Goal: Find specific page/section: Find specific page/section

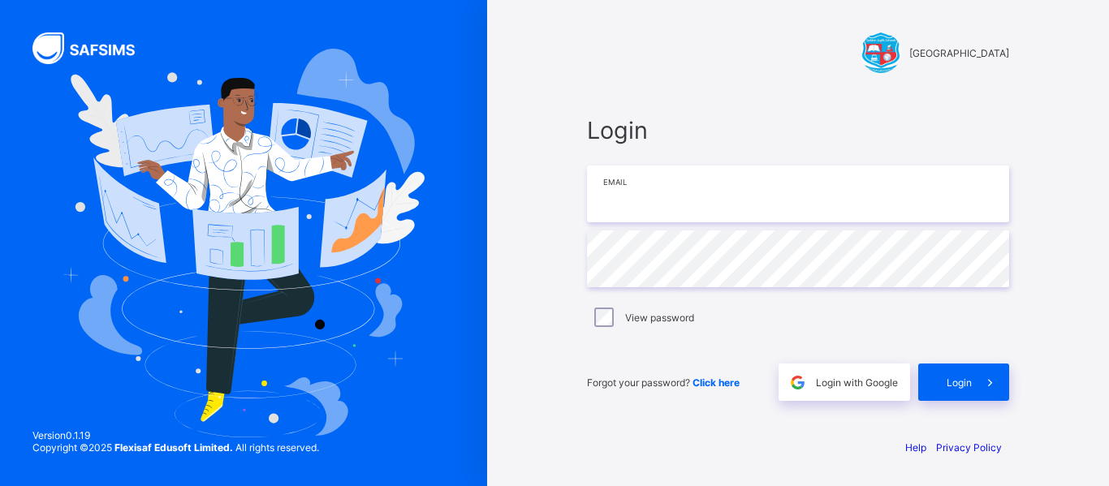
type input "**********"
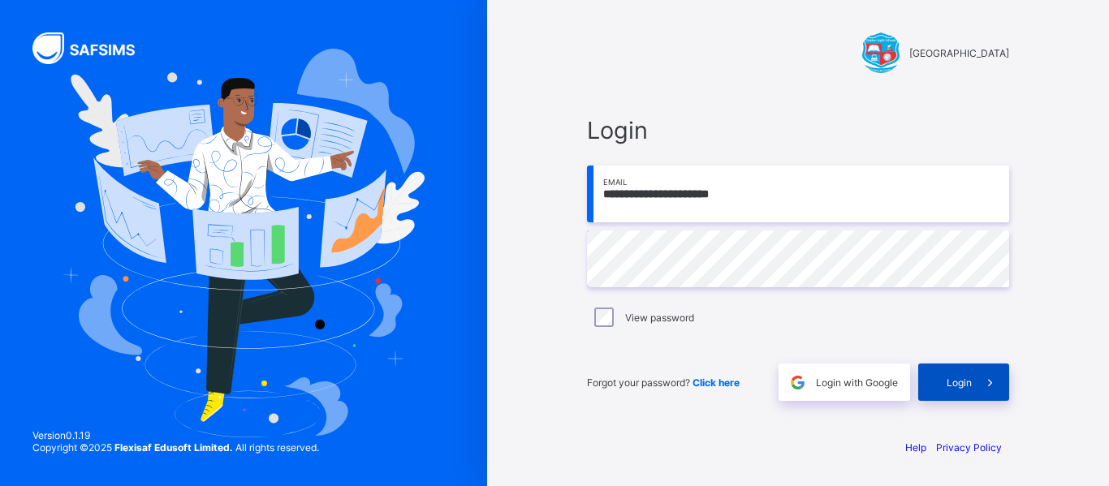
click at [970, 380] on span "Login" at bounding box center [958, 383] width 25 height 12
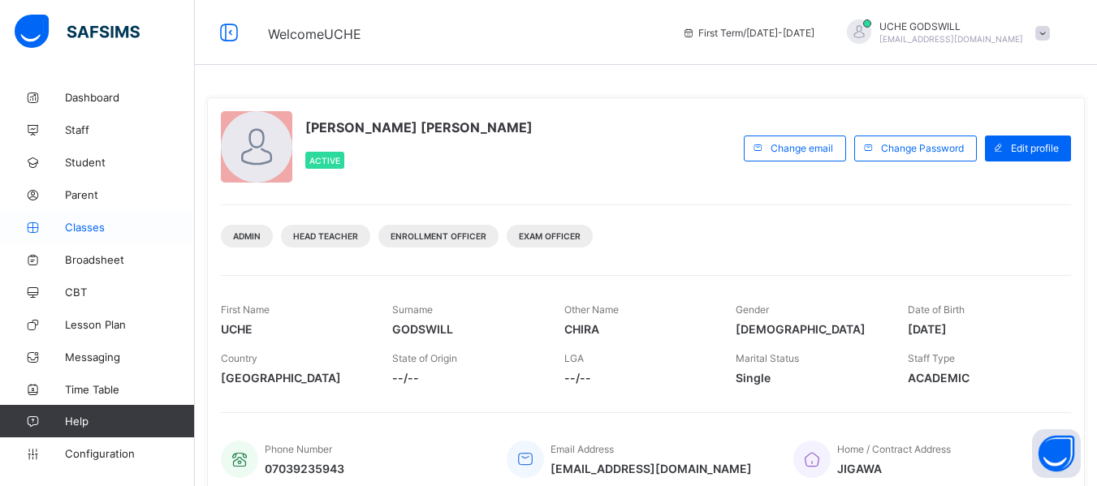
click at [95, 226] on span "Classes" at bounding box center [130, 227] width 130 height 13
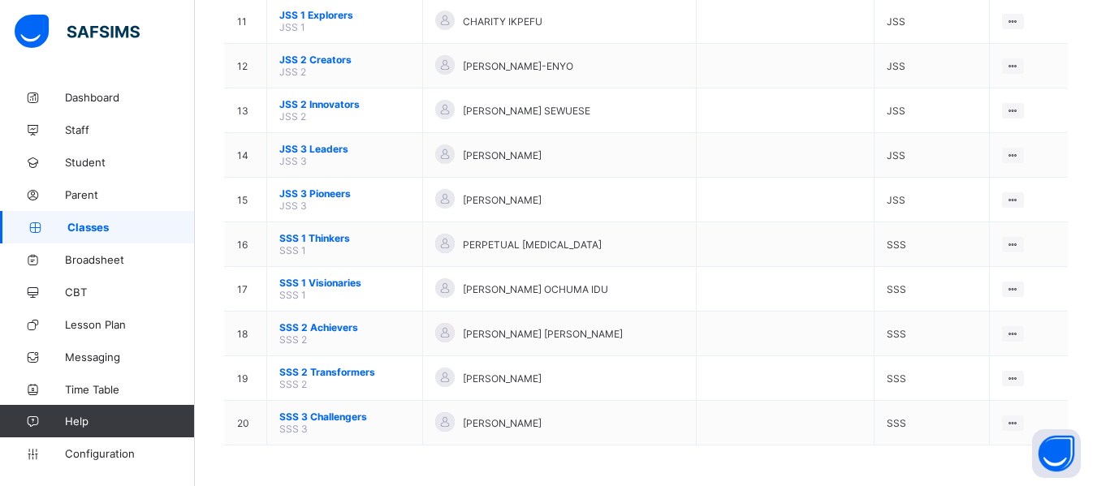
scroll to position [636, 0]
